Goal: Obtain resource: Obtain resource

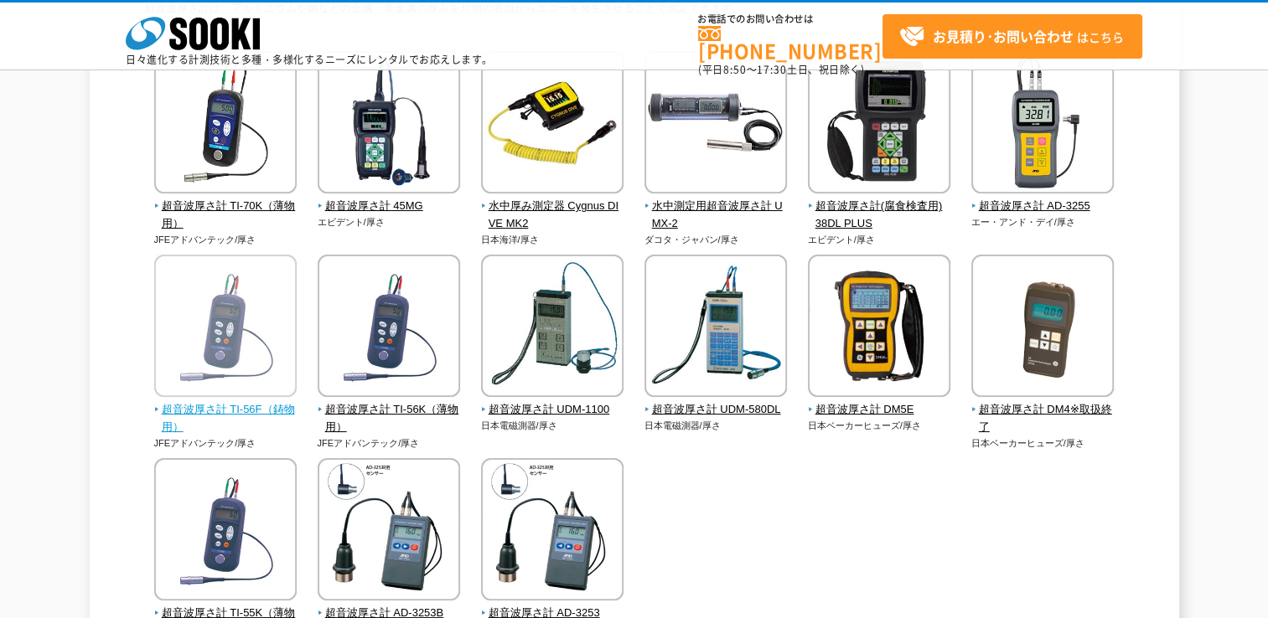
scroll to position [194, 0]
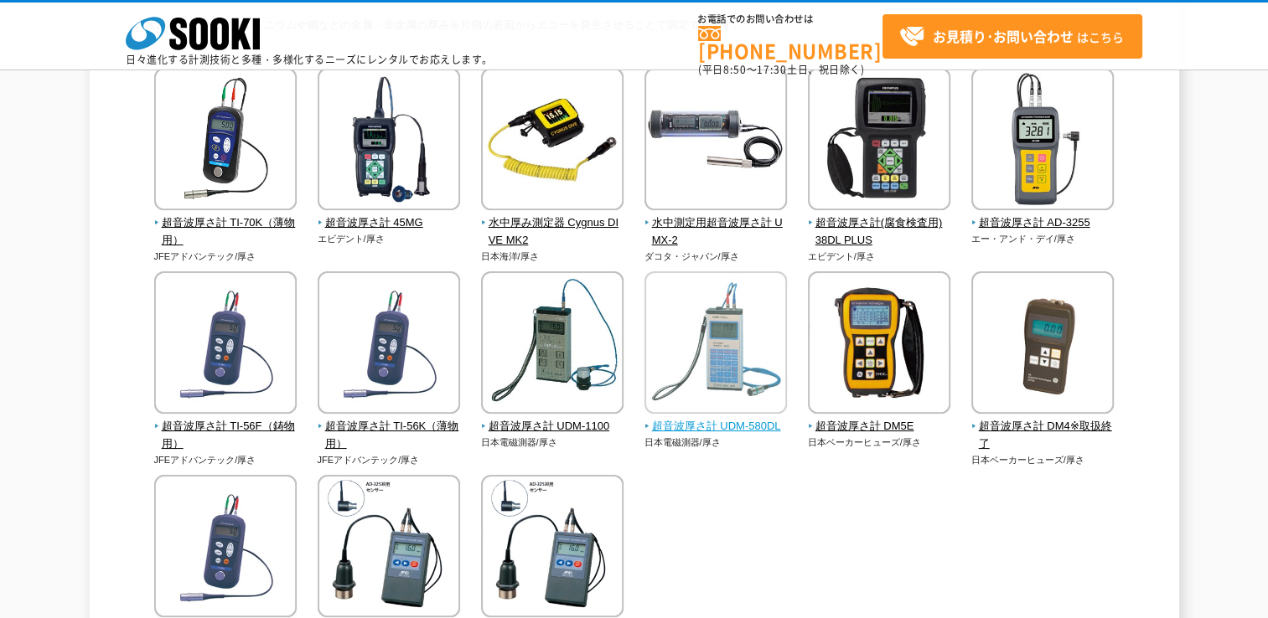
click at [727, 355] on img at bounding box center [715, 344] width 142 height 147
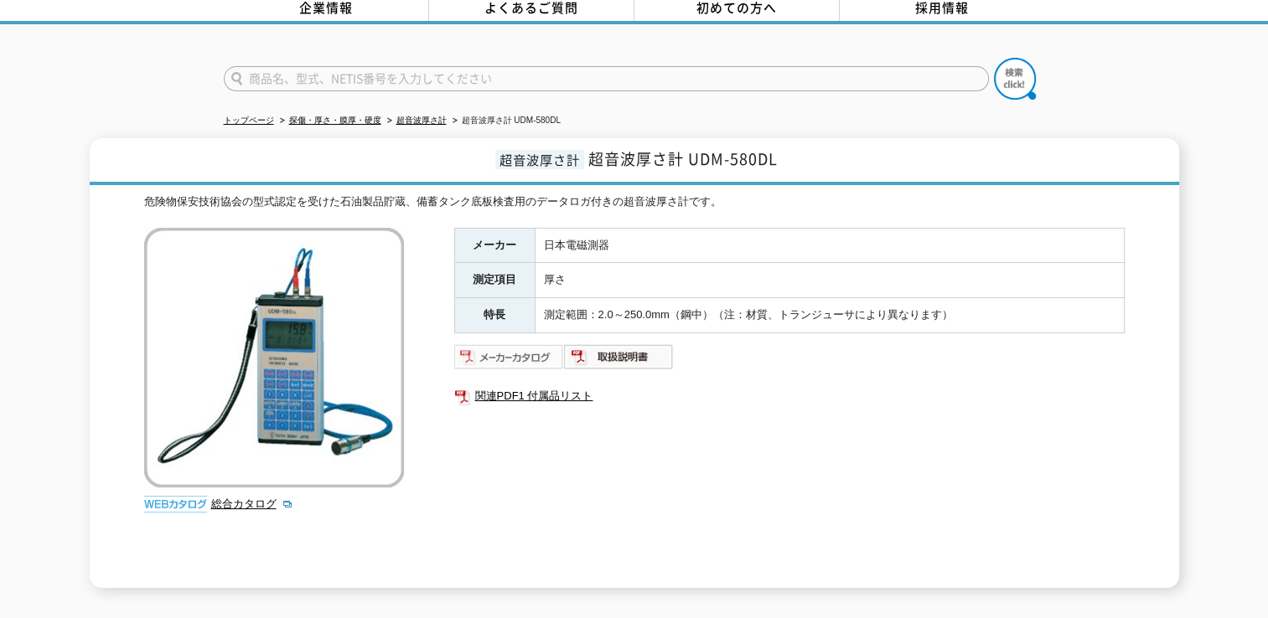
scroll to position [168, 0]
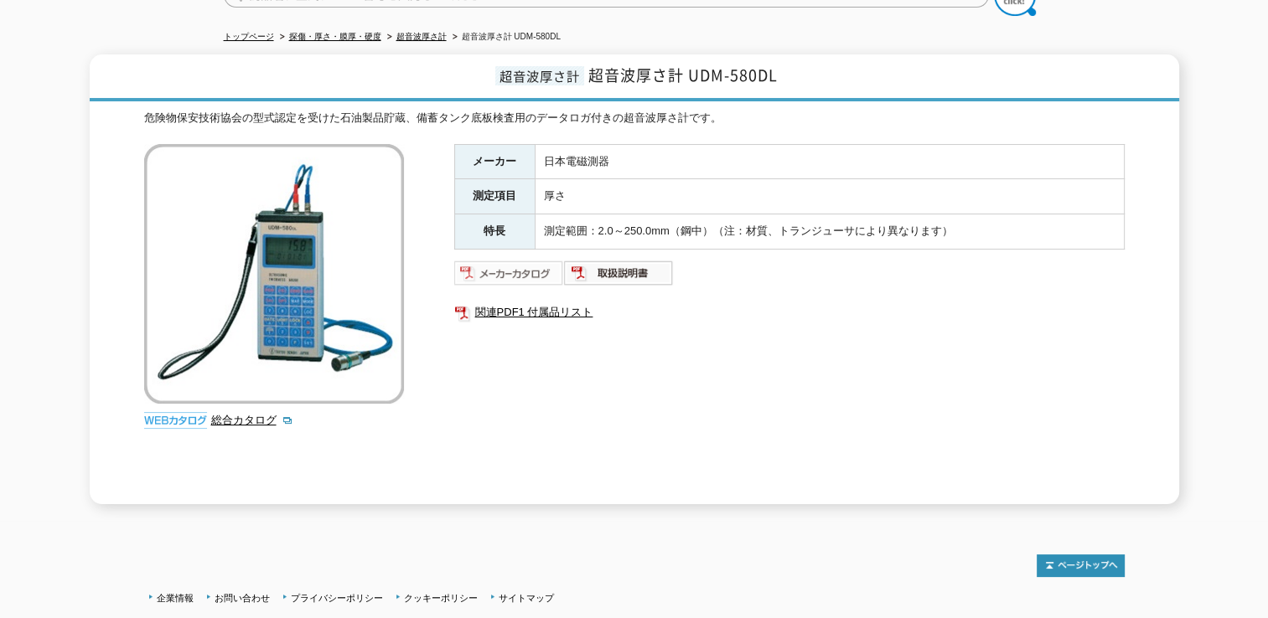
click at [496, 261] on img at bounding box center [509, 273] width 110 height 27
click at [602, 260] on img at bounding box center [619, 273] width 110 height 27
click at [521, 302] on link "関連PDF1 付属品リスト" at bounding box center [789, 313] width 670 height 22
click at [506, 266] on img at bounding box center [509, 273] width 110 height 27
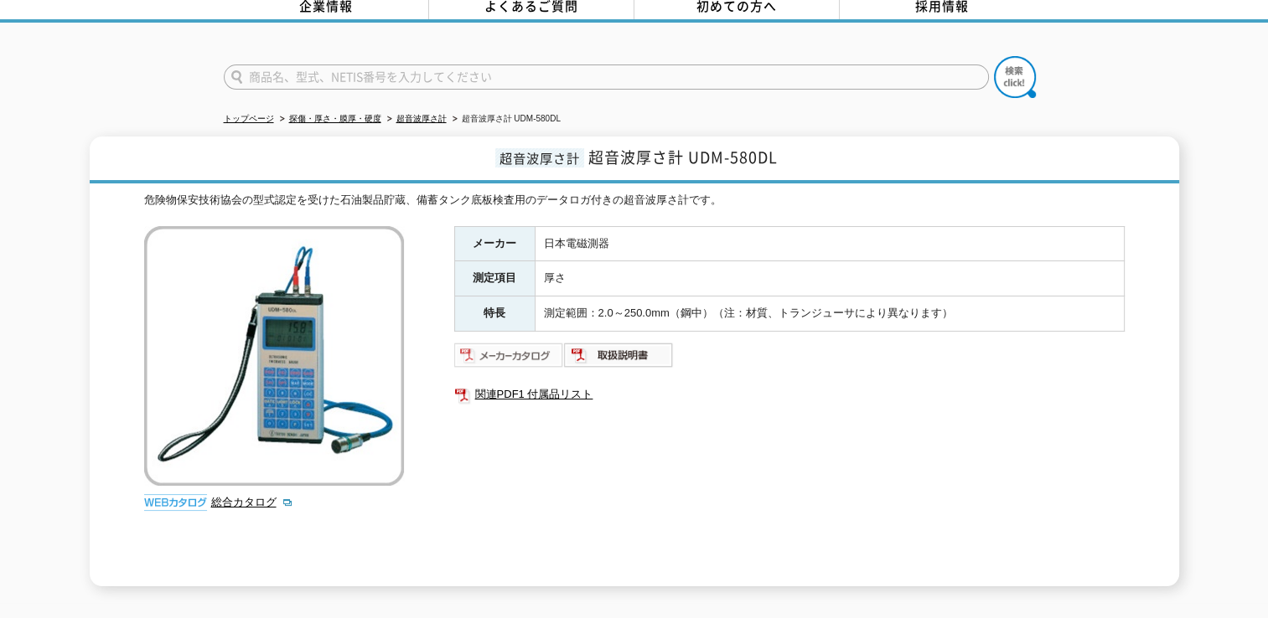
scroll to position [0, 0]
